Goal: Task Accomplishment & Management: Use online tool/utility

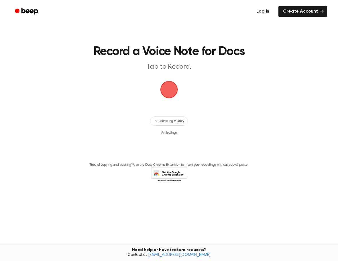
click at [265, 10] on link "Log in" at bounding box center [263, 11] width 24 height 13
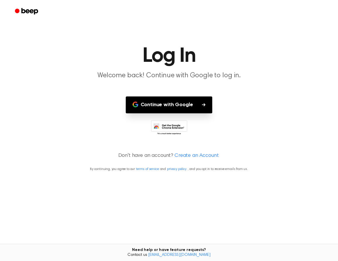
click at [175, 105] on button "Continue with Google" at bounding box center [169, 104] width 87 height 17
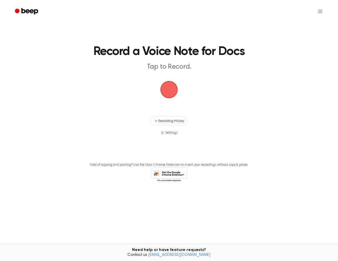
click at [167, 93] on span "button" at bounding box center [169, 89] width 27 height 27
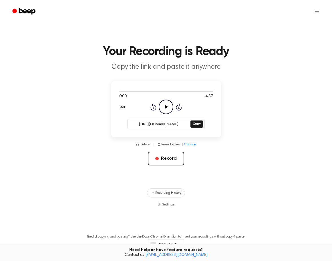
click at [167, 109] on icon "Play Audio" at bounding box center [166, 107] width 15 height 15
click at [167, 109] on icon at bounding box center [166, 107] width 3 height 4
click at [169, 155] on button "Record" at bounding box center [166, 159] width 36 height 14
